Goal: Information Seeking & Learning: Learn about a topic

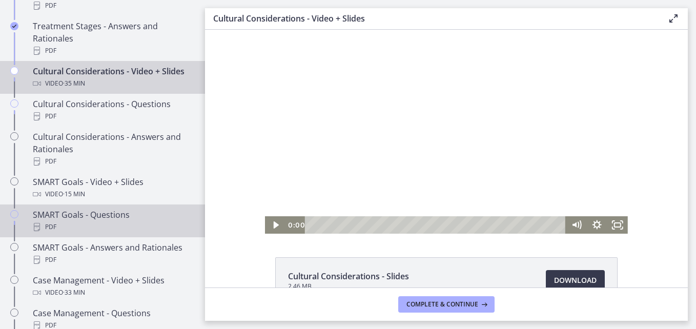
scroll to position [769, 0]
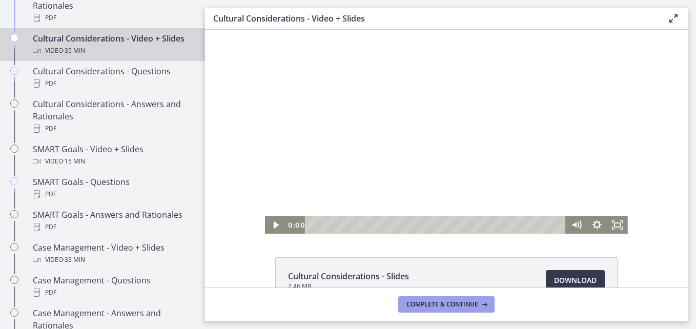
click at [410, 302] on span "Complete & continue" at bounding box center [442, 304] width 72 height 8
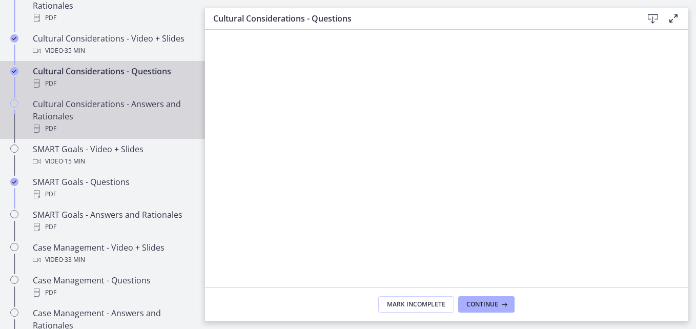
click at [30, 122] on link "Cultural Considerations - Answers and Rationales PDF" at bounding box center [102, 116] width 205 height 45
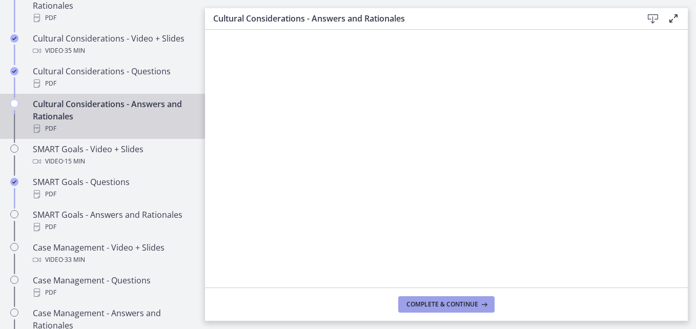
click at [454, 300] on span "Complete & continue" at bounding box center [442, 304] width 72 height 8
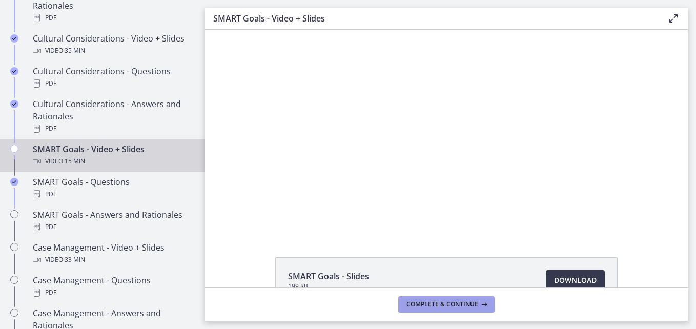
drag, startPoint x: 445, startPoint y: 318, endPoint x: 442, endPoint y: 304, distance: 14.3
click at [442, 304] on footer "Complete & continue" at bounding box center [446, 304] width 483 height 33
click at [442, 300] on span "Complete & continue" at bounding box center [442, 304] width 72 height 8
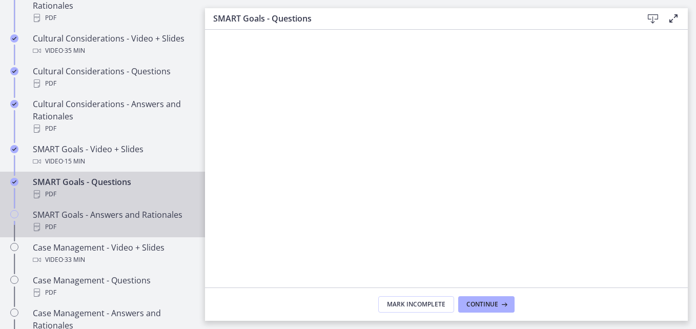
click at [72, 233] on div "PDF" at bounding box center [113, 227] width 160 height 12
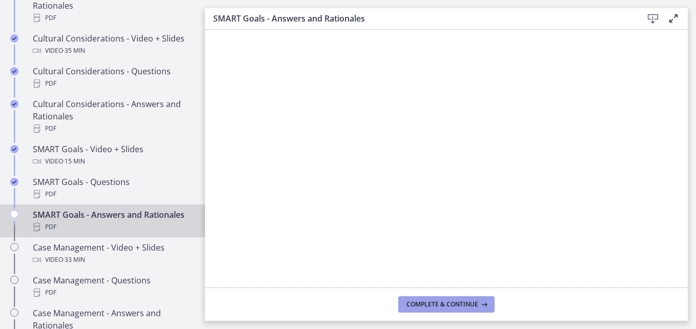
click at [475, 309] on button "Complete & continue" at bounding box center [446, 304] width 96 height 16
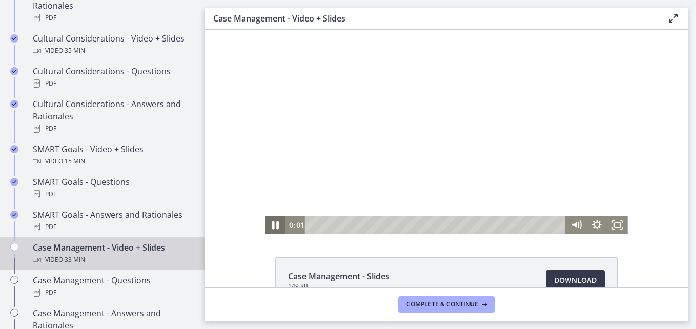
click at [272, 222] on icon "Pause" at bounding box center [275, 225] width 7 height 8
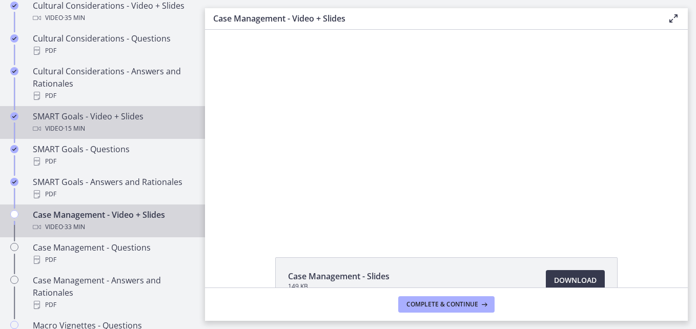
scroll to position [820, 0]
